Goal: Communication & Community: Answer question/provide support

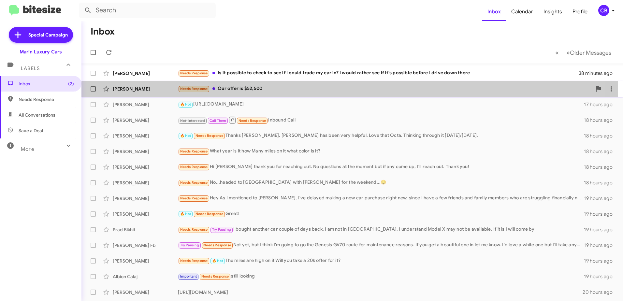
click at [239, 87] on div "Needs Response Our offer is $52,500" at bounding box center [385, 88] width 414 height 7
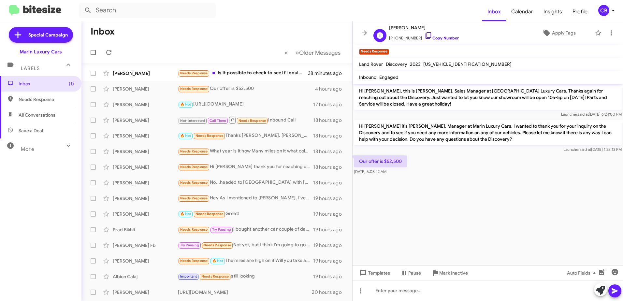
click at [425, 37] on icon at bounding box center [429, 36] width 8 height 8
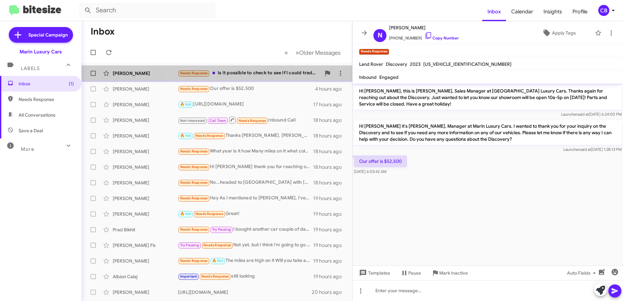
click at [234, 73] on div "Needs Response Is it possible to check to see if I could trade my car in? I wou…" at bounding box center [249, 72] width 143 height 7
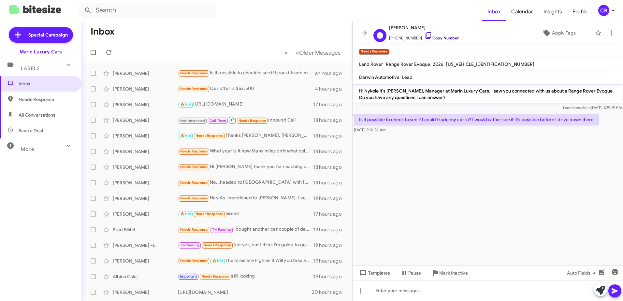
click at [425, 36] on icon at bounding box center [429, 36] width 8 height 8
